Goal: Navigation & Orientation: Understand site structure

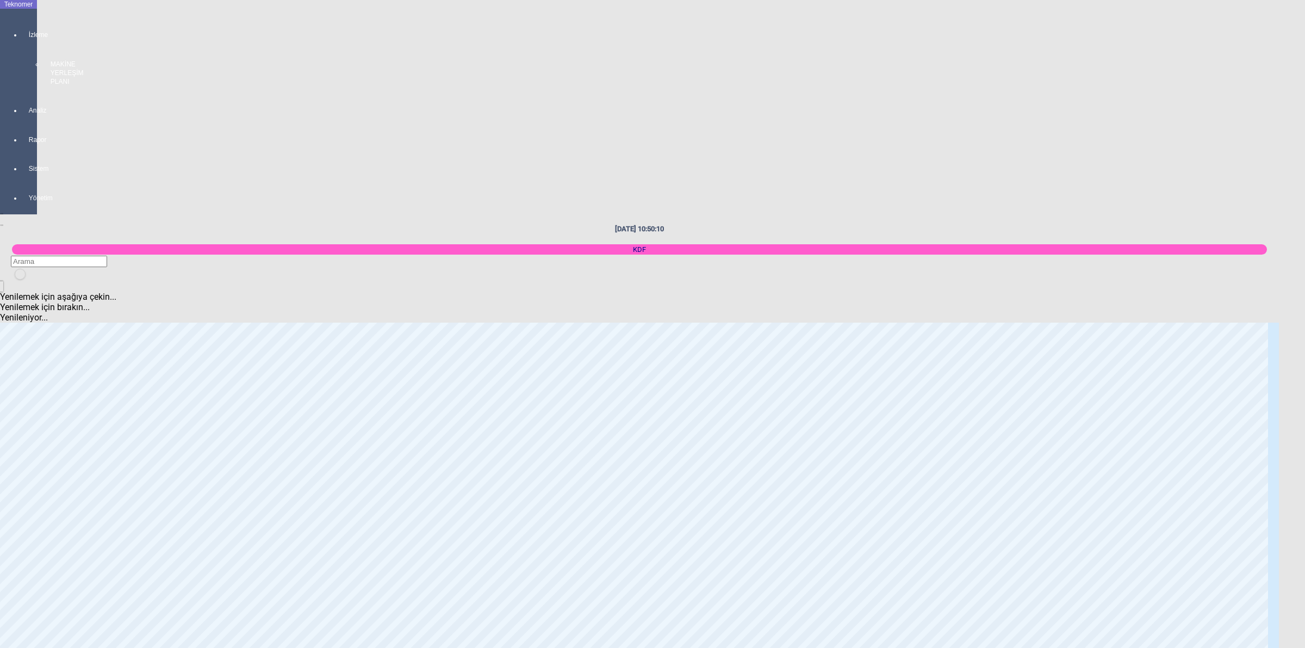
scroll to position [1971, 0]
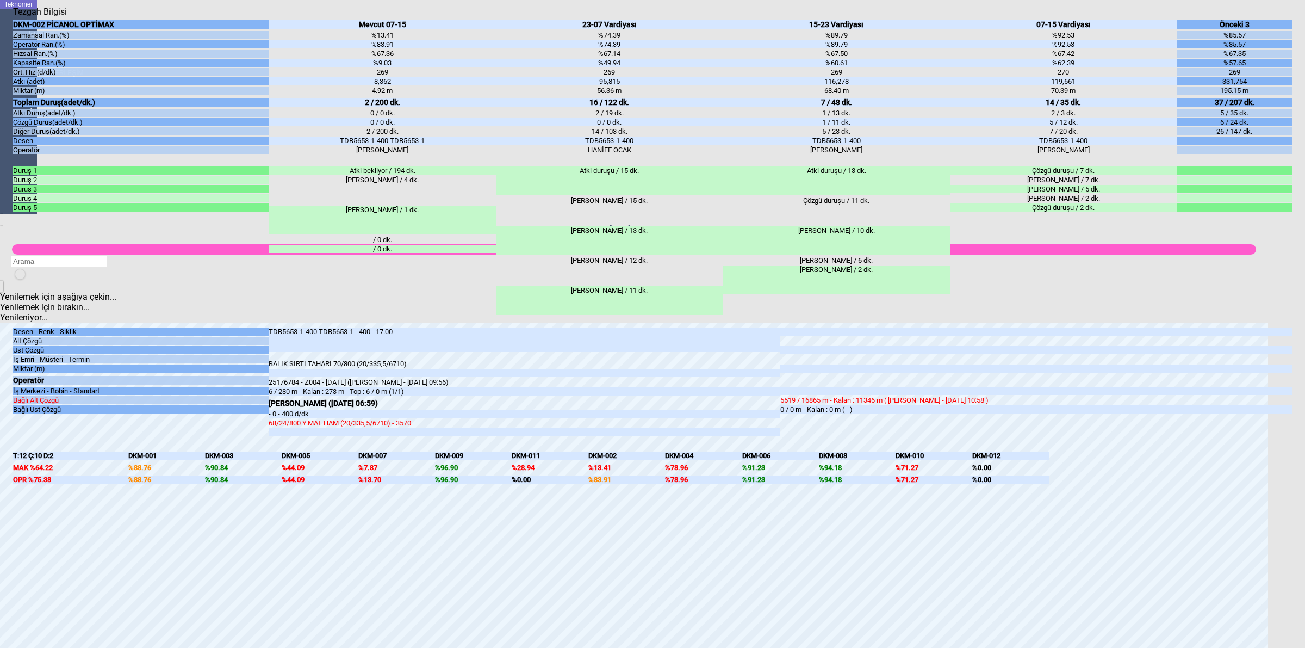
click at [372, 175] on div "Atki bekliyor / 194 dk." at bounding box center [382, 170] width 227 height 8
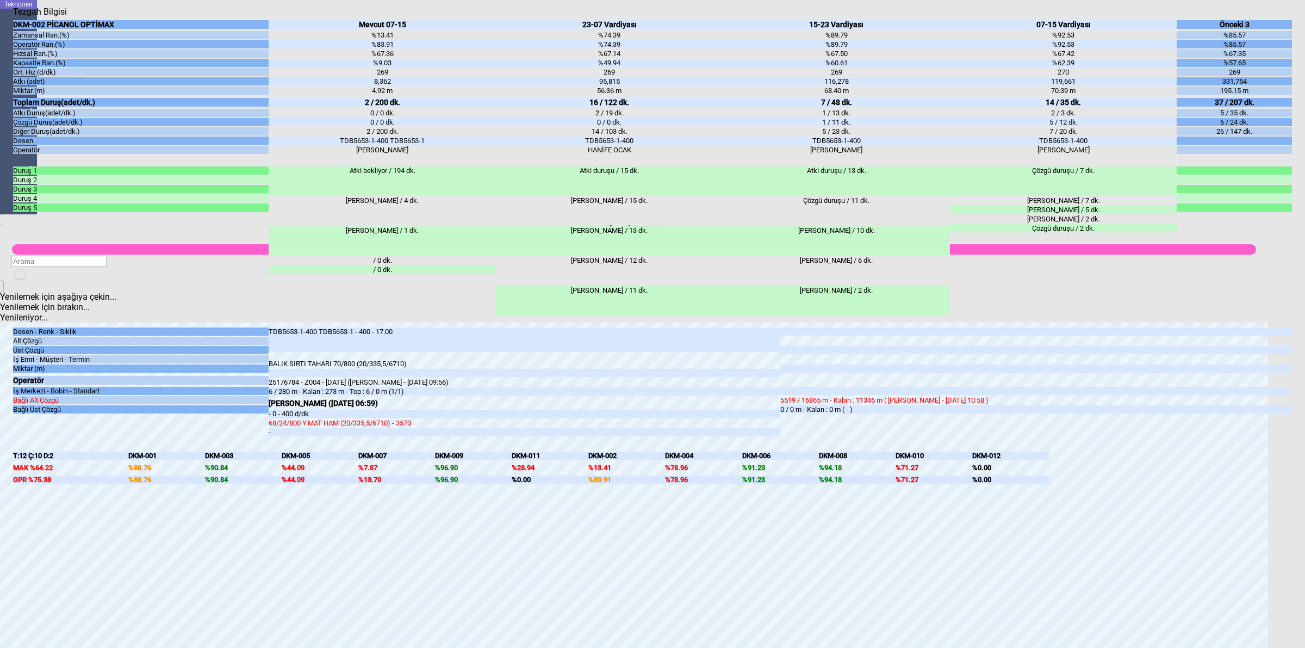
click at [1304, 275] on body "Teknomer İzleme MAKİNE YERLEŞİM PLANI Analiz Rapor Sistem Yönetim [DATE] 10:57:…" at bounding box center [652, 324] width 1305 height 648
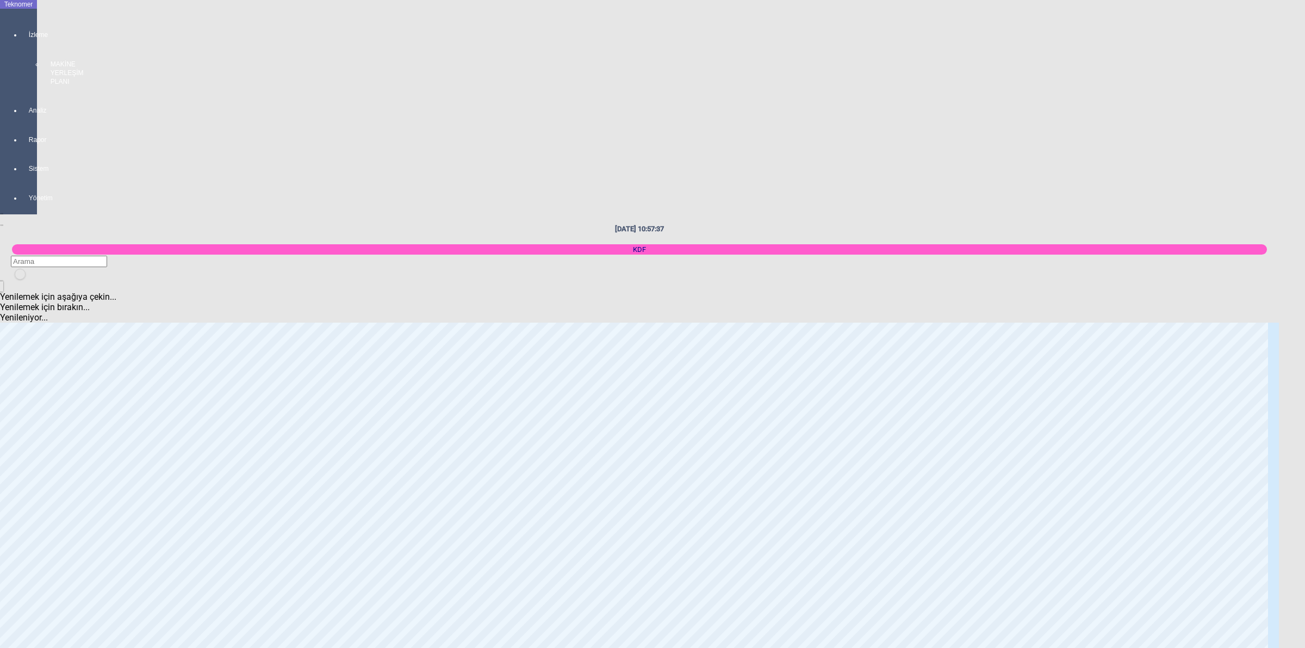
scroll to position [1699, 0]
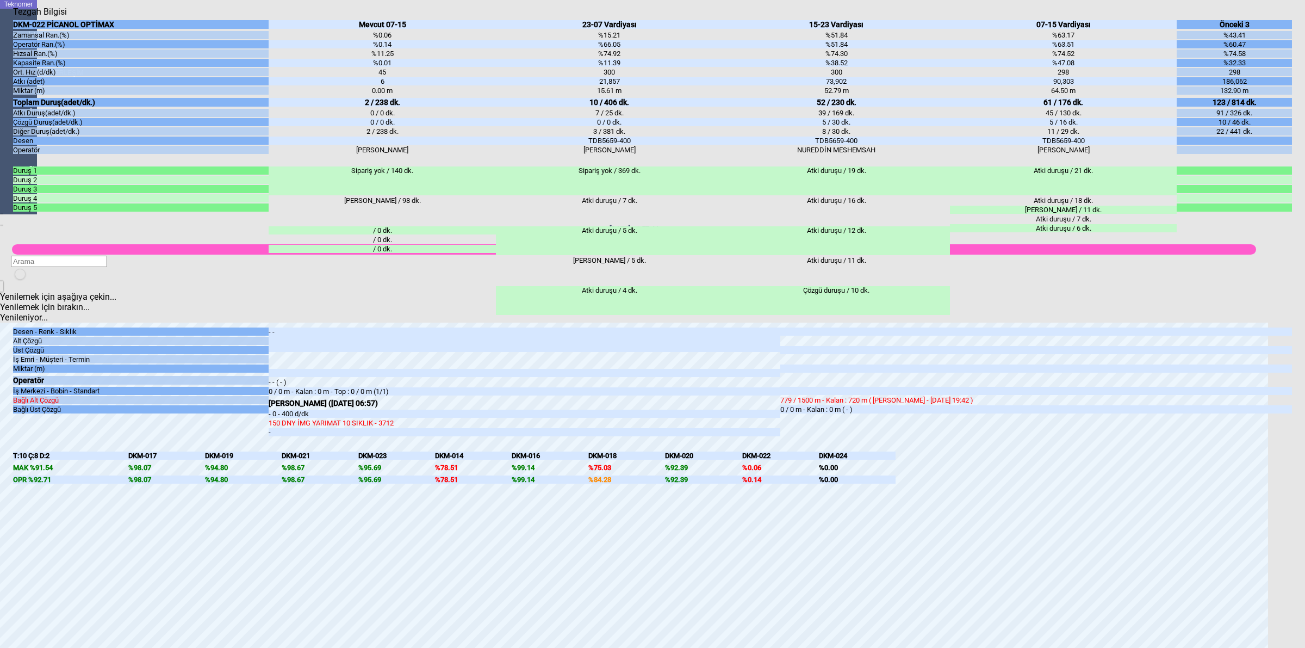
drag, startPoint x: 1304, startPoint y: 283, endPoint x: 1304, endPoint y: 275, distance: 8.7
click at [1304, 281] on body "Teknomer İzleme MAKİNE YERLEŞİM PLANI Analiz Rapor Sistem Yönetim [DATE] 10:57:…" at bounding box center [652, 324] width 1305 height 648
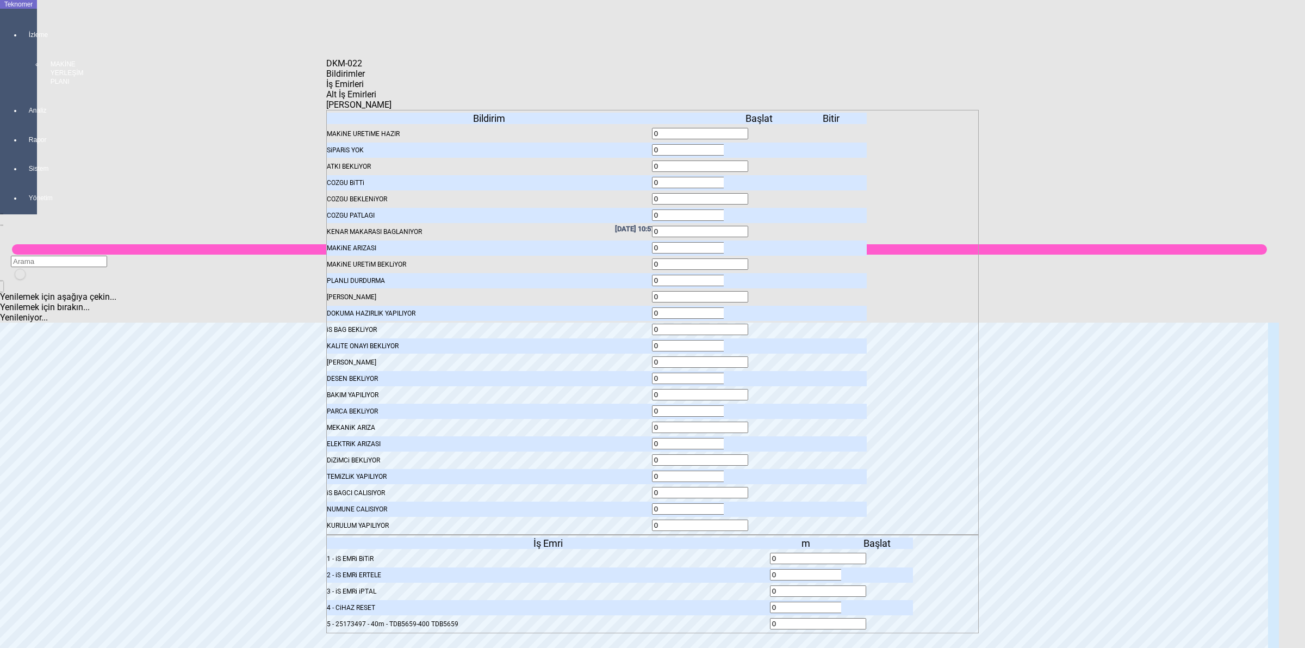
click at [878, 620] on icon at bounding box center [878, 624] width 0 height 8
click at [877, 551] on div at bounding box center [877, 558] width 72 height 15
click at [878, 555] on icon at bounding box center [878, 559] width 0 height 8
click at [365, 79] on span "Bildirimler" at bounding box center [345, 74] width 39 height 10
click at [760, 146] on icon at bounding box center [760, 150] width 0 height 8
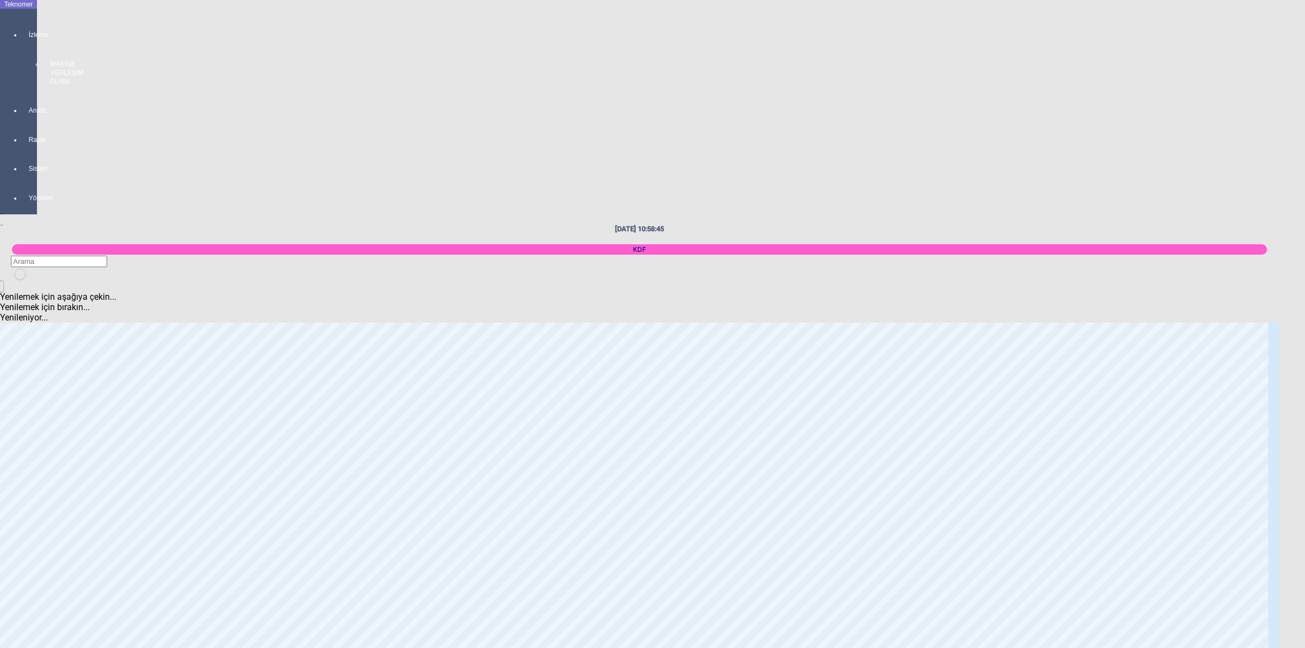
scroll to position [136, 0]
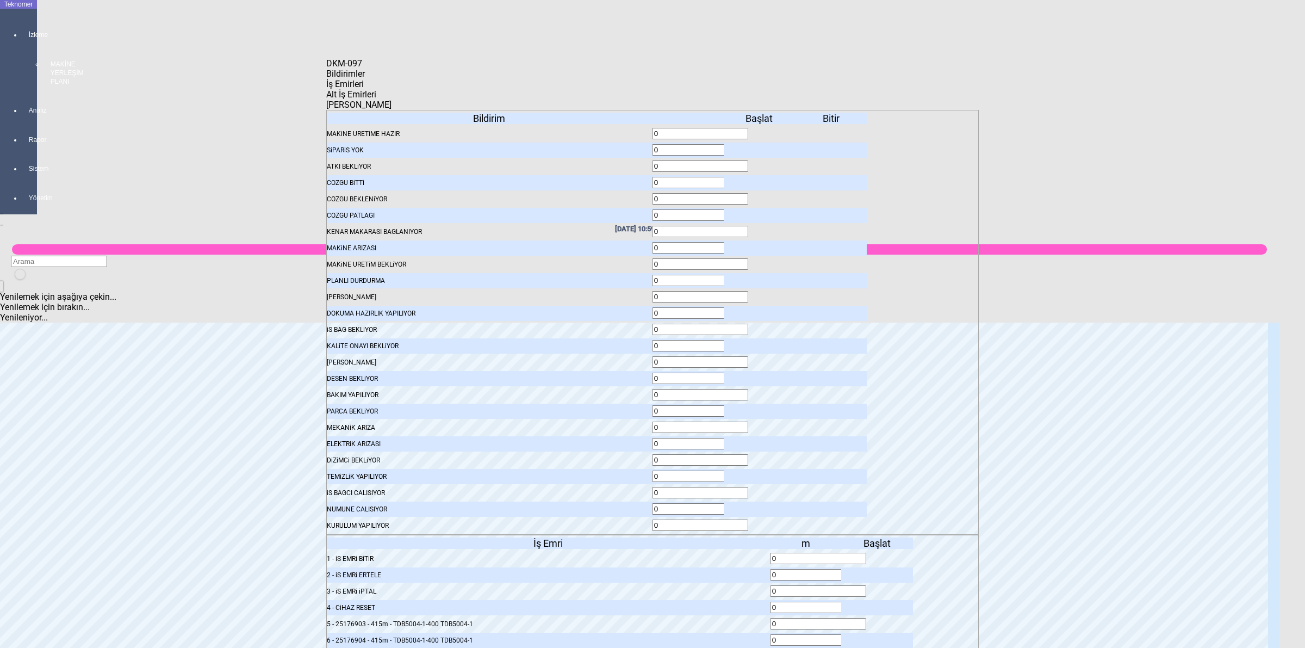
click at [364, 89] on span "İş Emirleri" at bounding box center [345, 84] width 38 height 10
click at [878, 620] on icon at bounding box center [878, 624] width 0 height 8
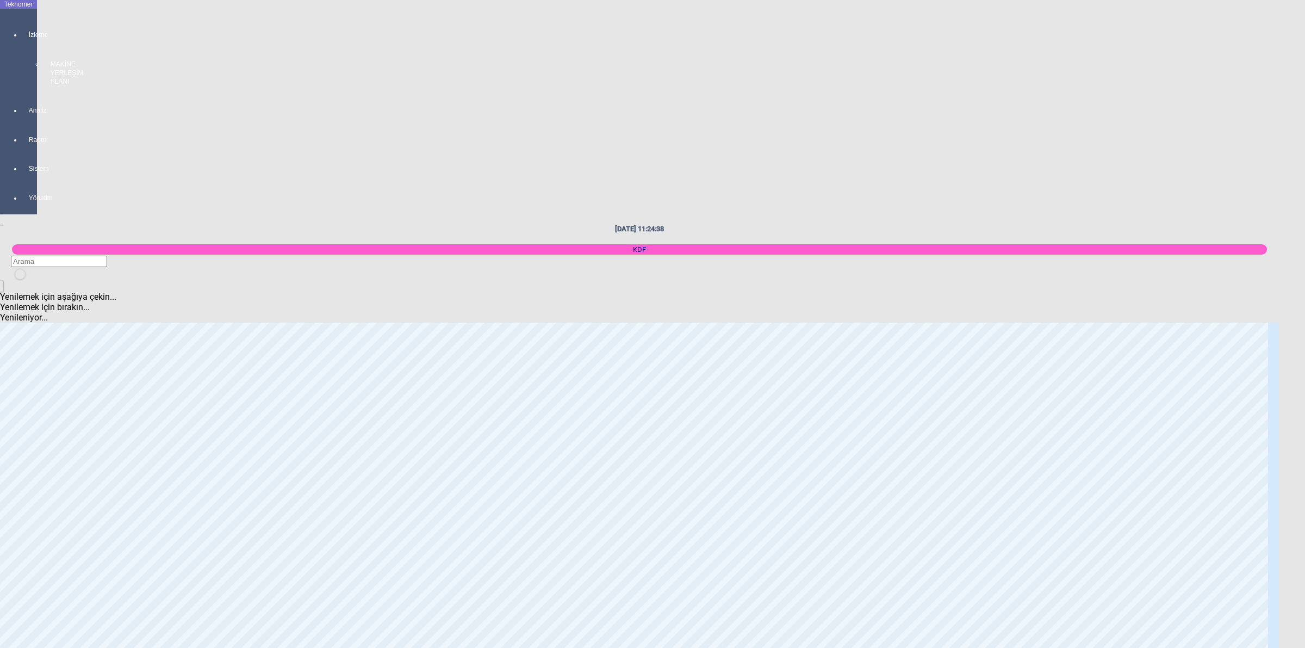
scroll to position [1631, 0]
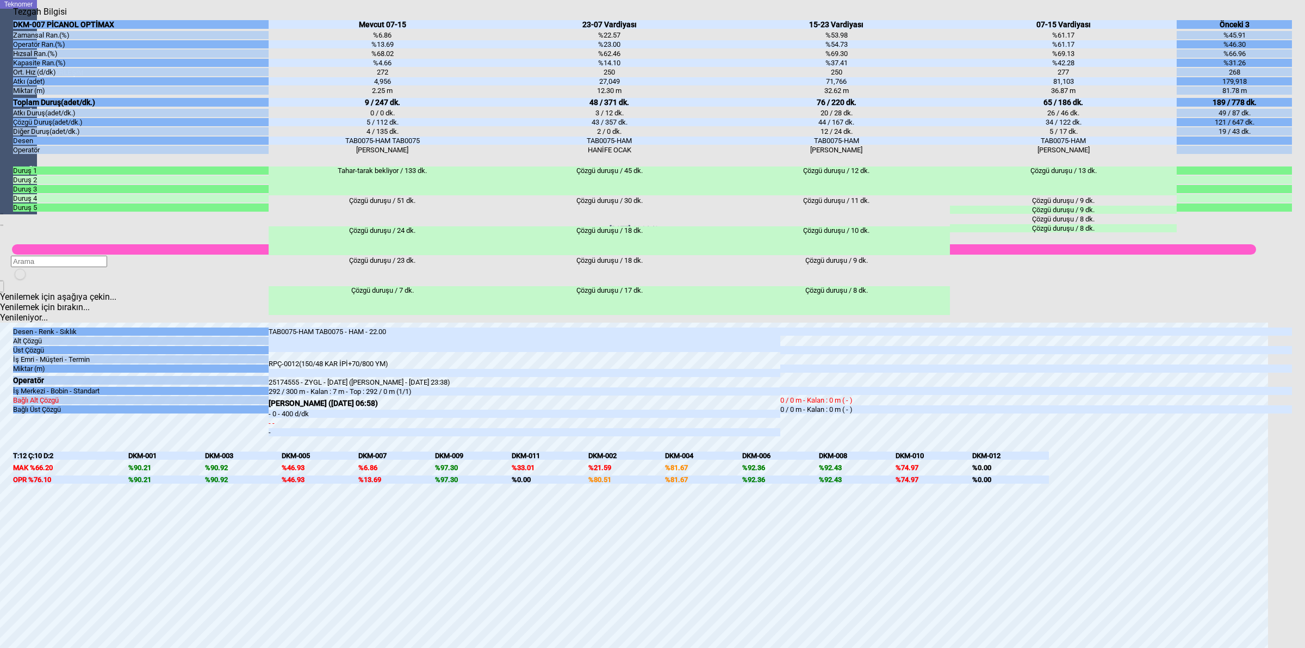
click at [1304, 500] on body "Teknomer İzleme MAKİNE YERLEŞİM PLANI Analiz Rapor Sistem Yönetim [DATE] 11:24:…" at bounding box center [652, 324] width 1305 height 648
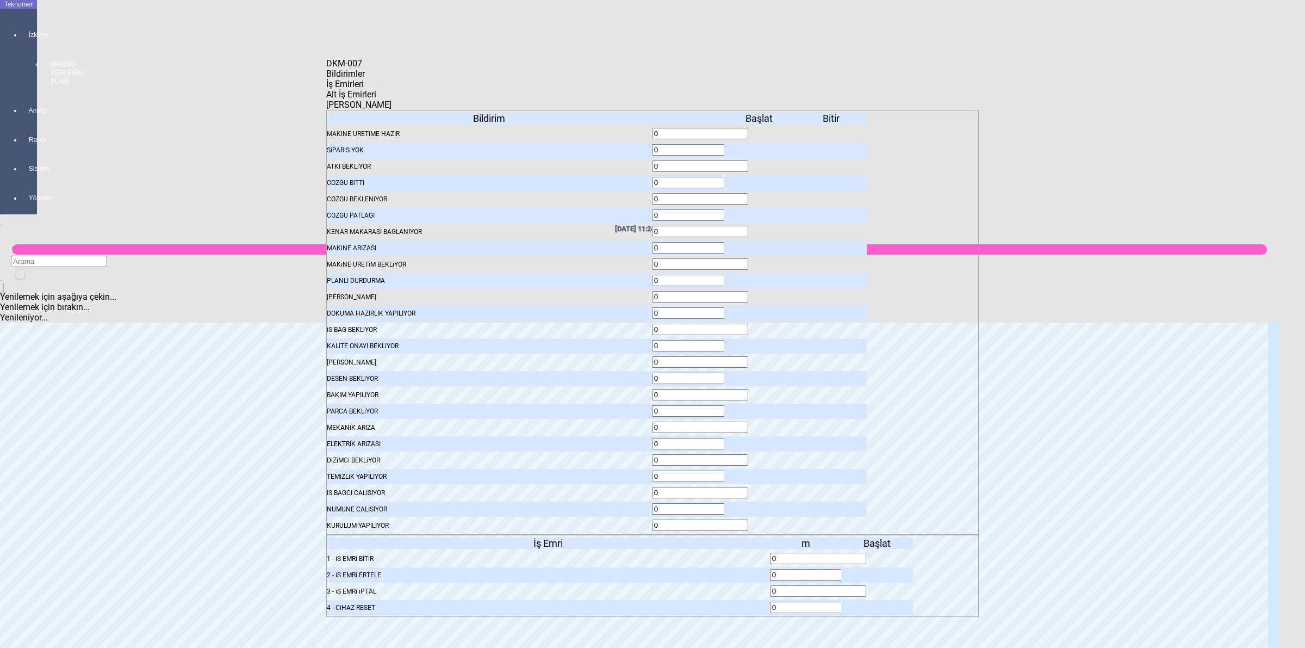
click at [878, 555] on icon at bounding box center [878, 559] width 0 height 8
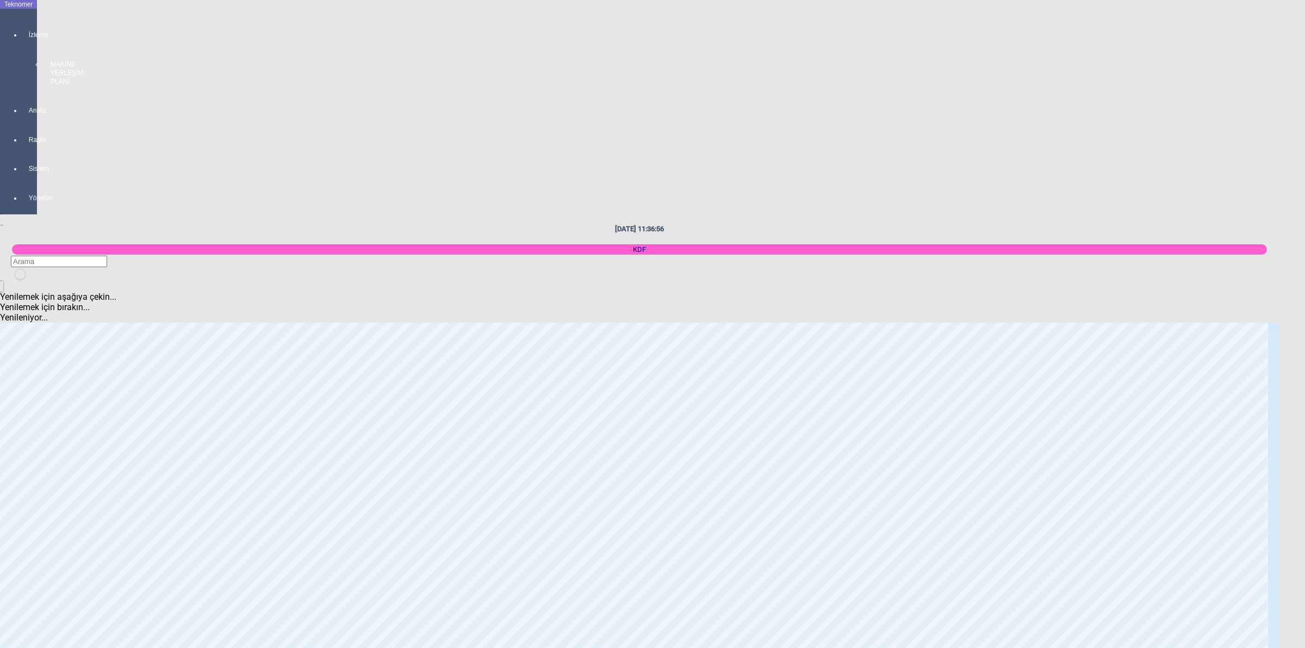
scroll to position [952, 0]
click at [1304, 270] on body "Teknomer İzleme MAKİNE YERLEŞİM PLANI Analiz Rapor Sistem Yönetim [DATE] 11:37:…" at bounding box center [652, 324] width 1305 height 648
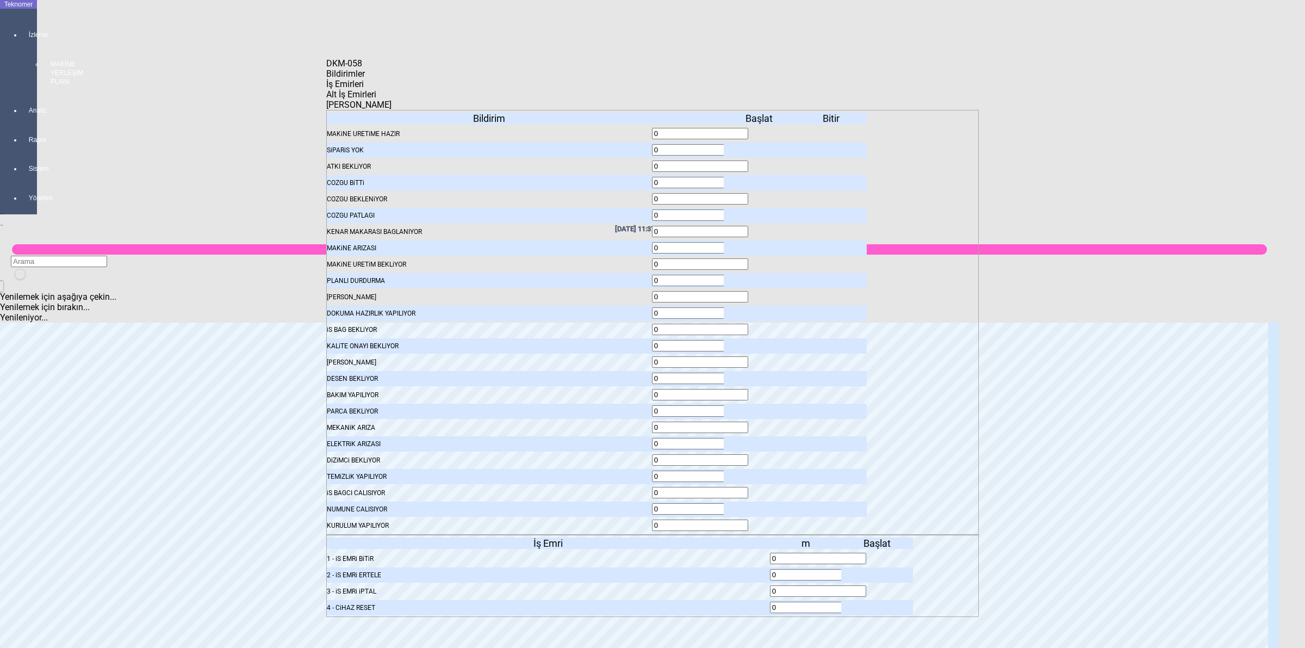
click at [878, 555] on icon at bounding box center [878, 559] width 0 height 8
